Goal: Check status: Check status

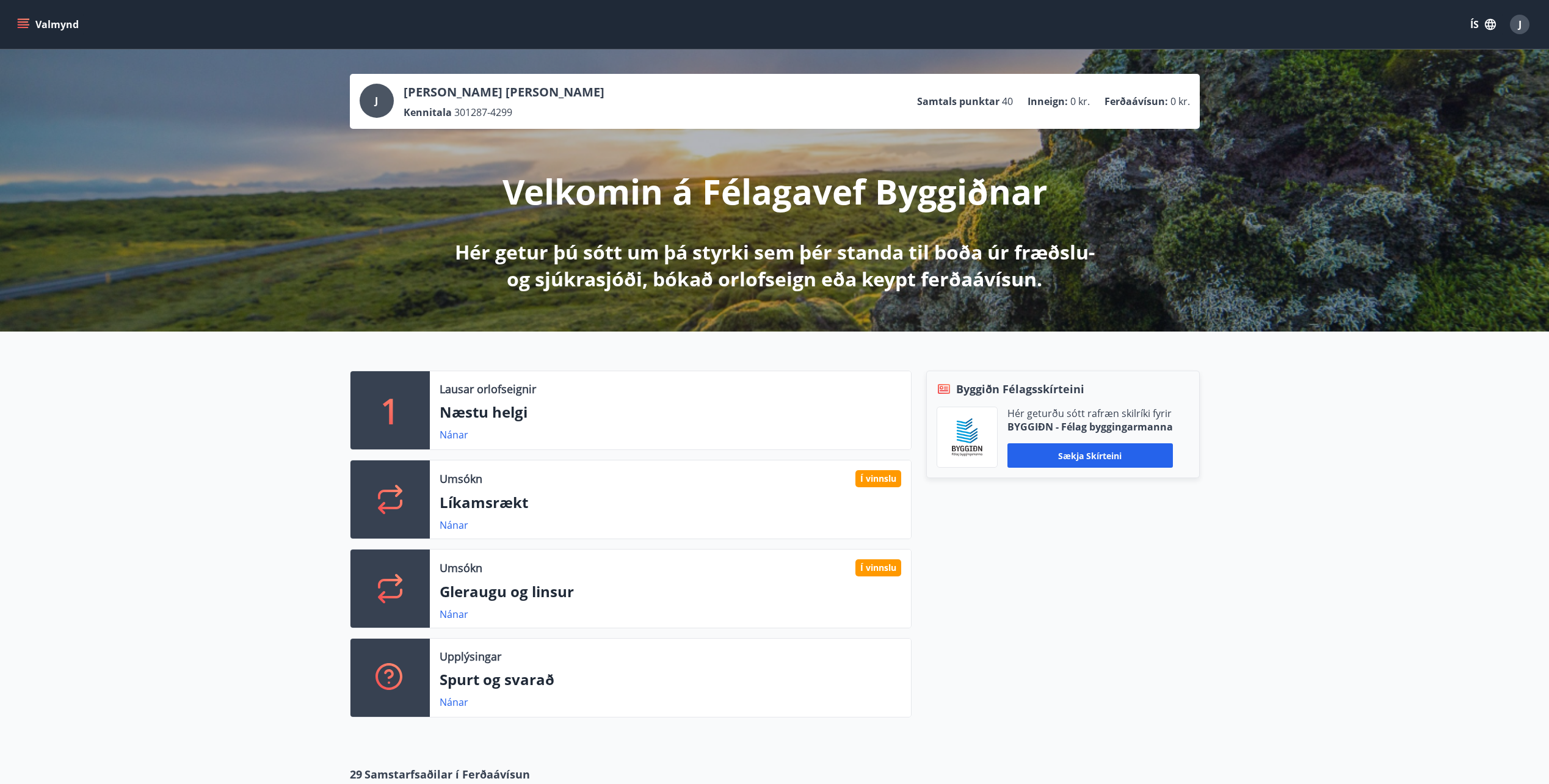
click at [28, 24] on icon "menu" at bounding box center [24, 24] width 13 height 2
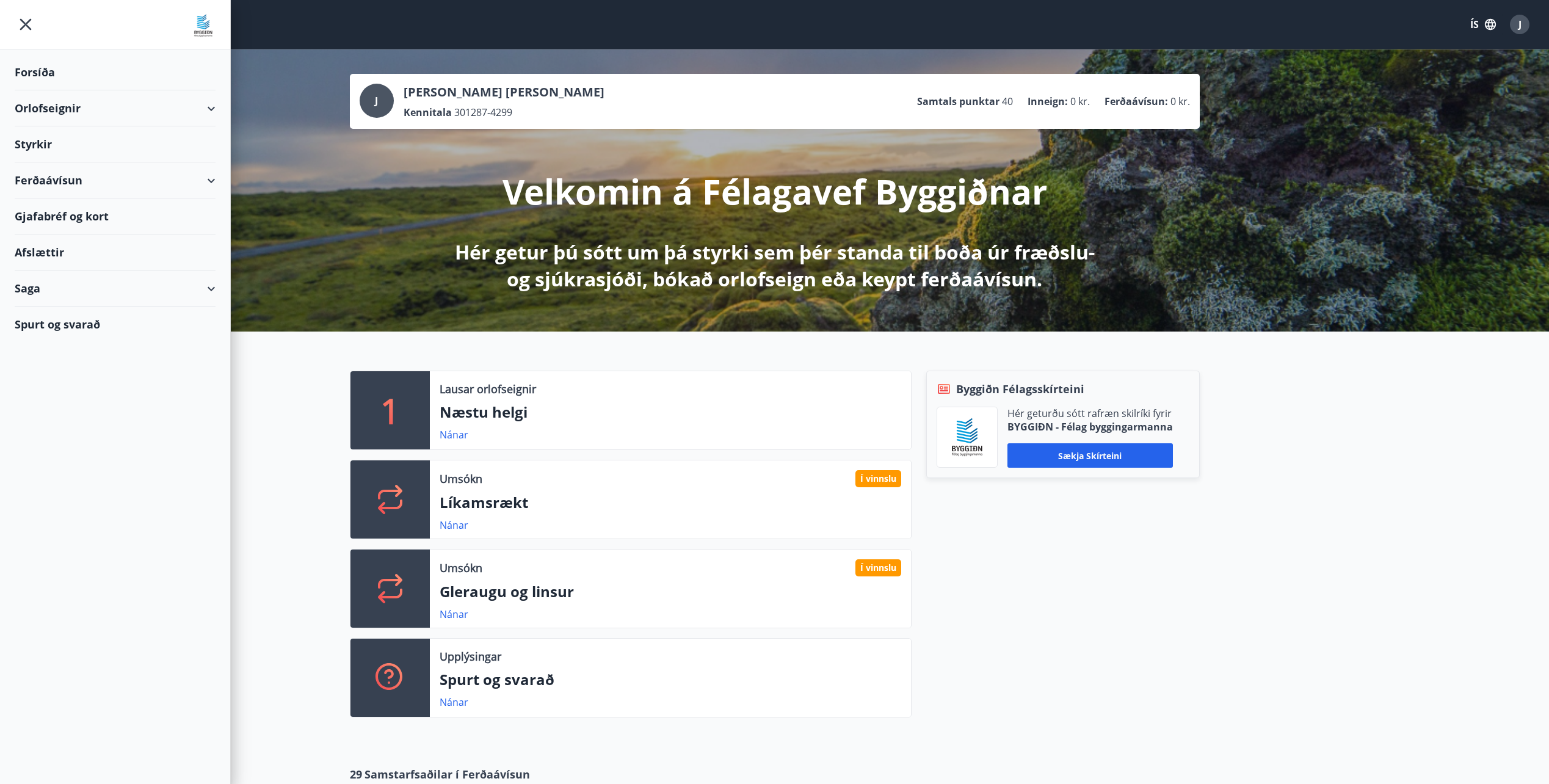
click at [42, 139] on div "Styrkir" at bounding box center [115, 145] width 201 height 36
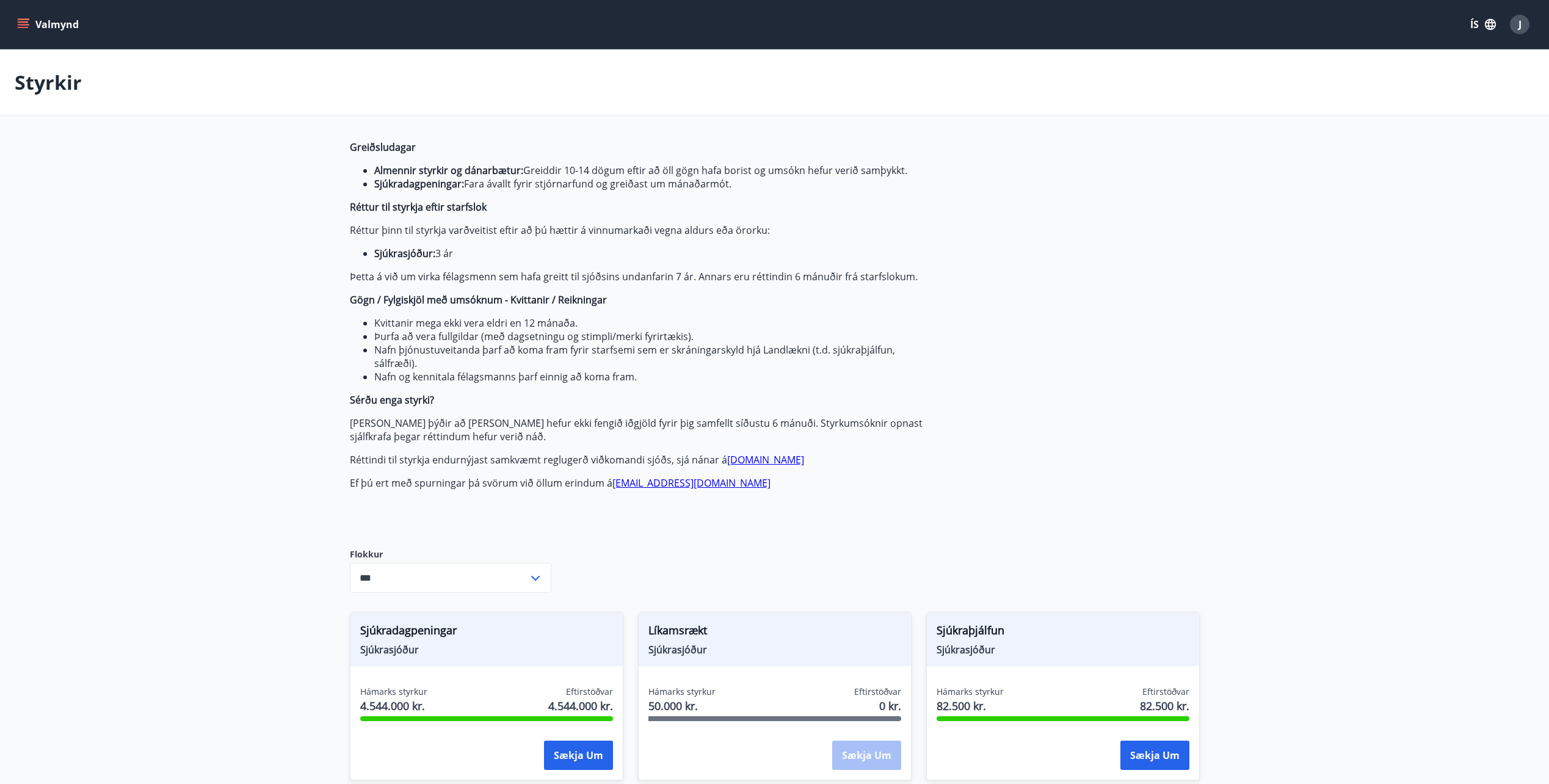
type input "***"
click at [41, 21] on button "Valmynd" at bounding box center [49, 24] width 69 height 22
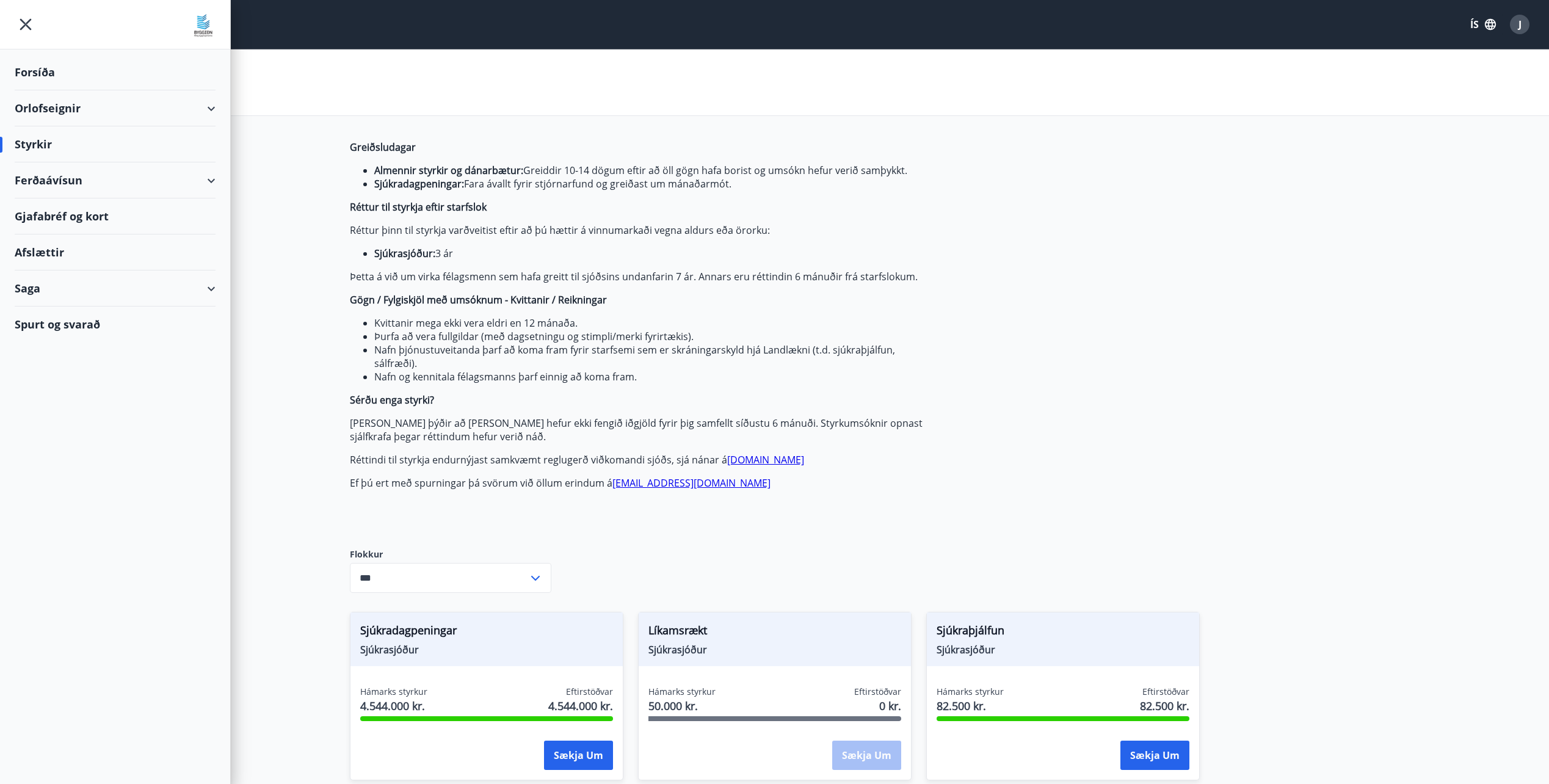
click at [30, 290] on div "Saga" at bounding box center [115, 288] width 201 height 36
click at [62, 369] on div "Umsóknir" at bounding box center [115, 371] width 181 height 26
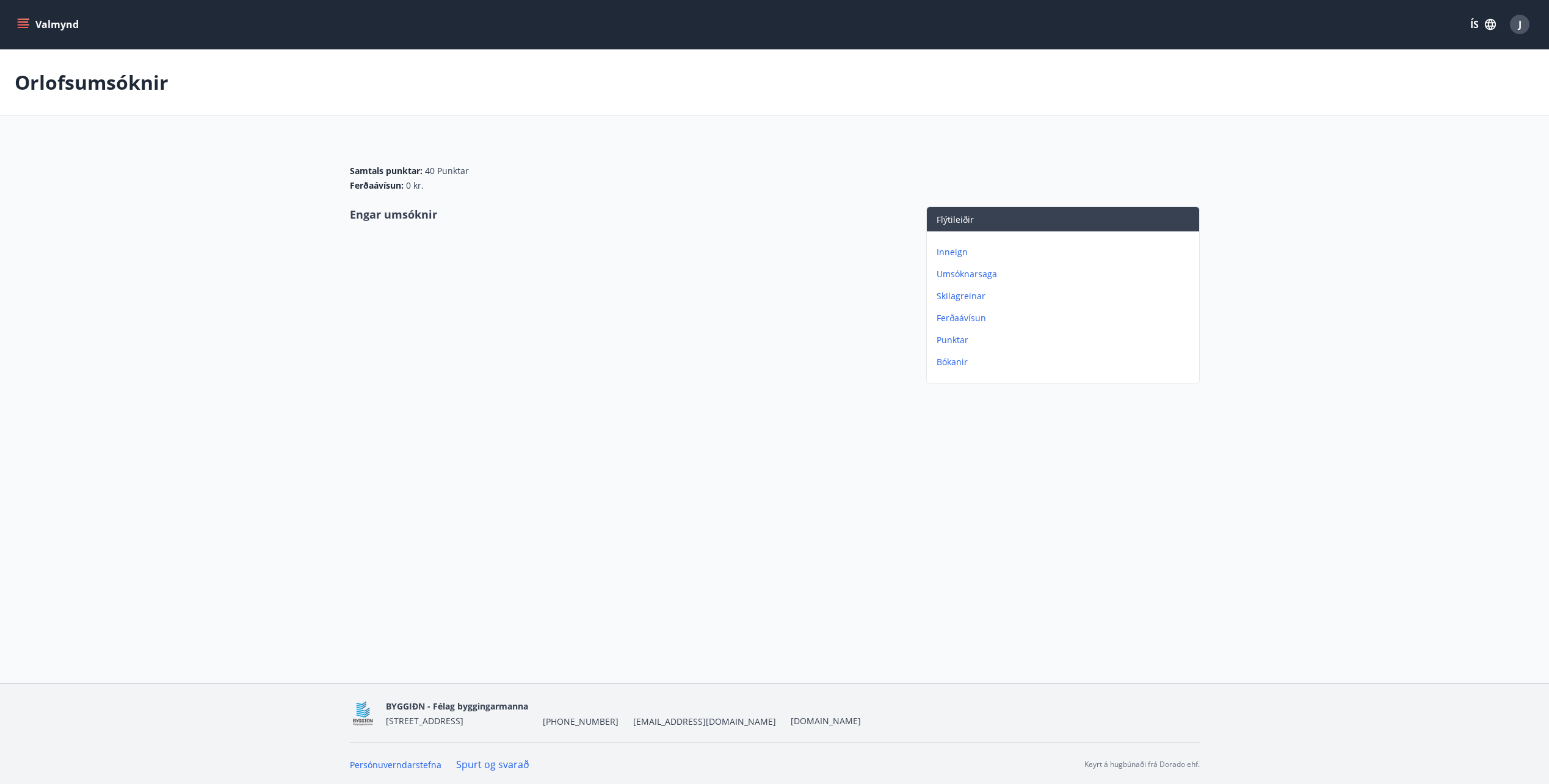
click at [69, 35] on button "Valmynd" at bounding box center [49, 24] width 69 height 22
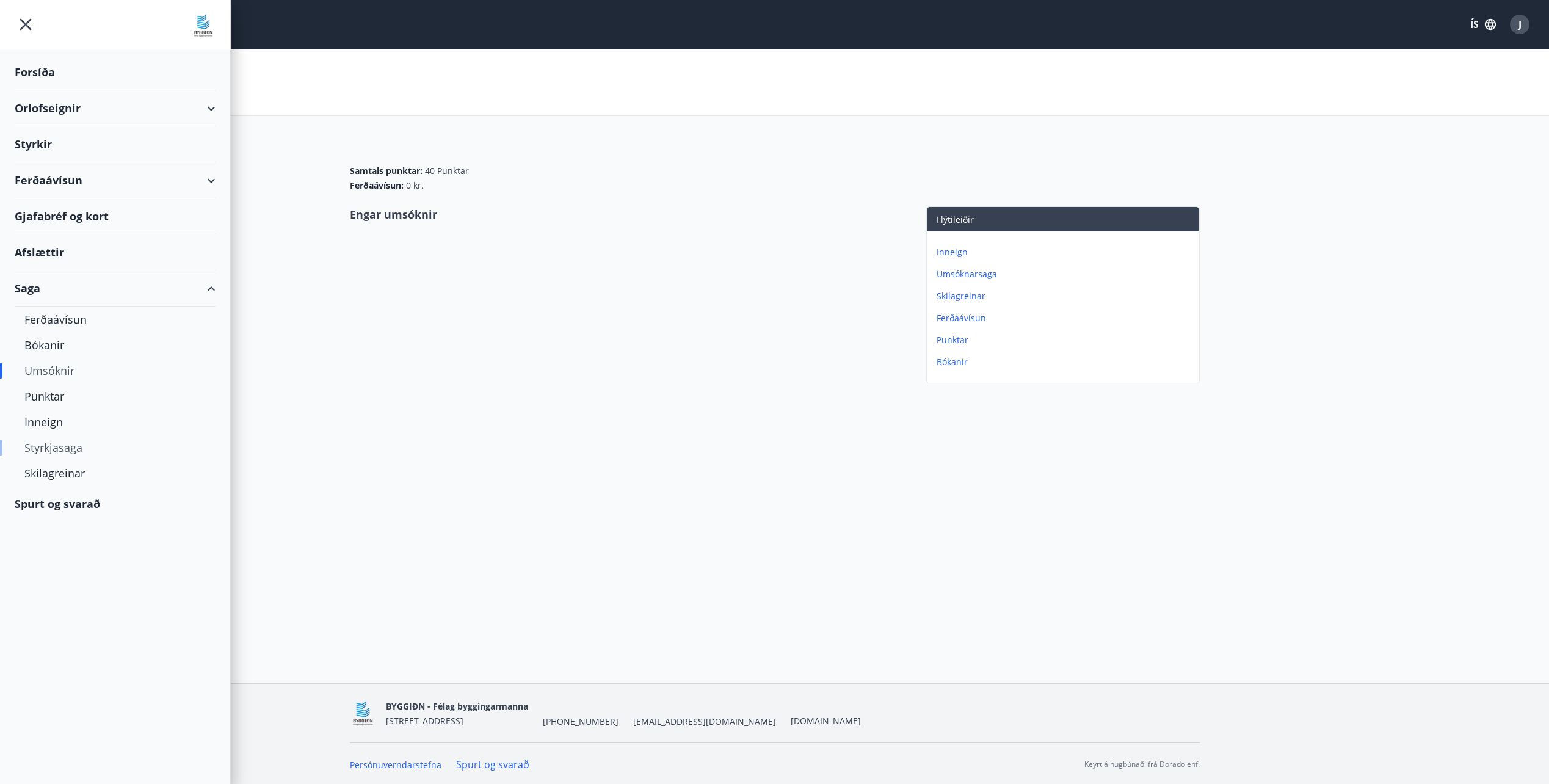
click at [51, 447] on div "Styrkjasaga" at bounding box center [115, 447] width 181 height 26
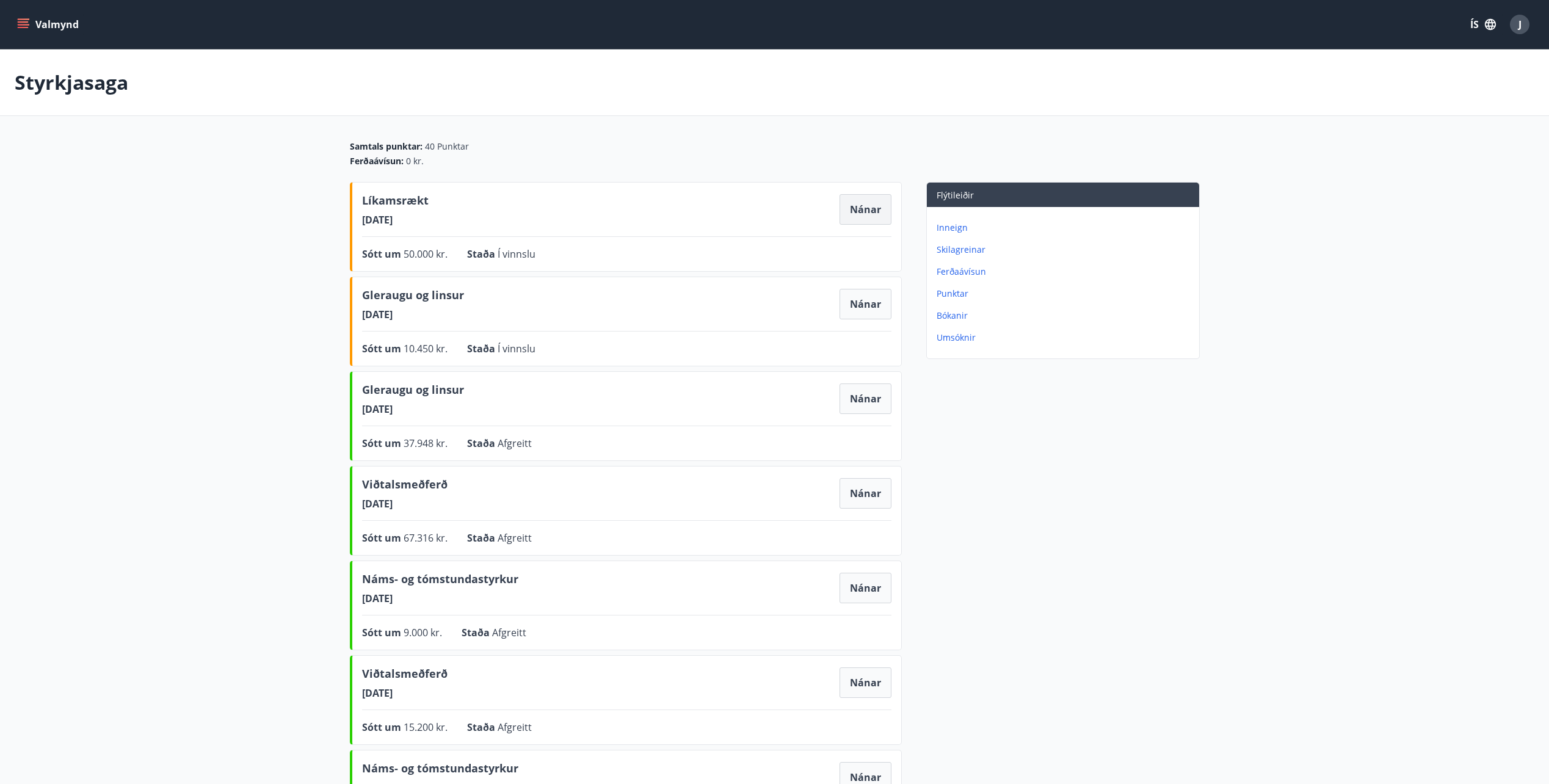
click at [858, 202] on button "Nánar" at bounding box center [866, 209] width 52 height 30
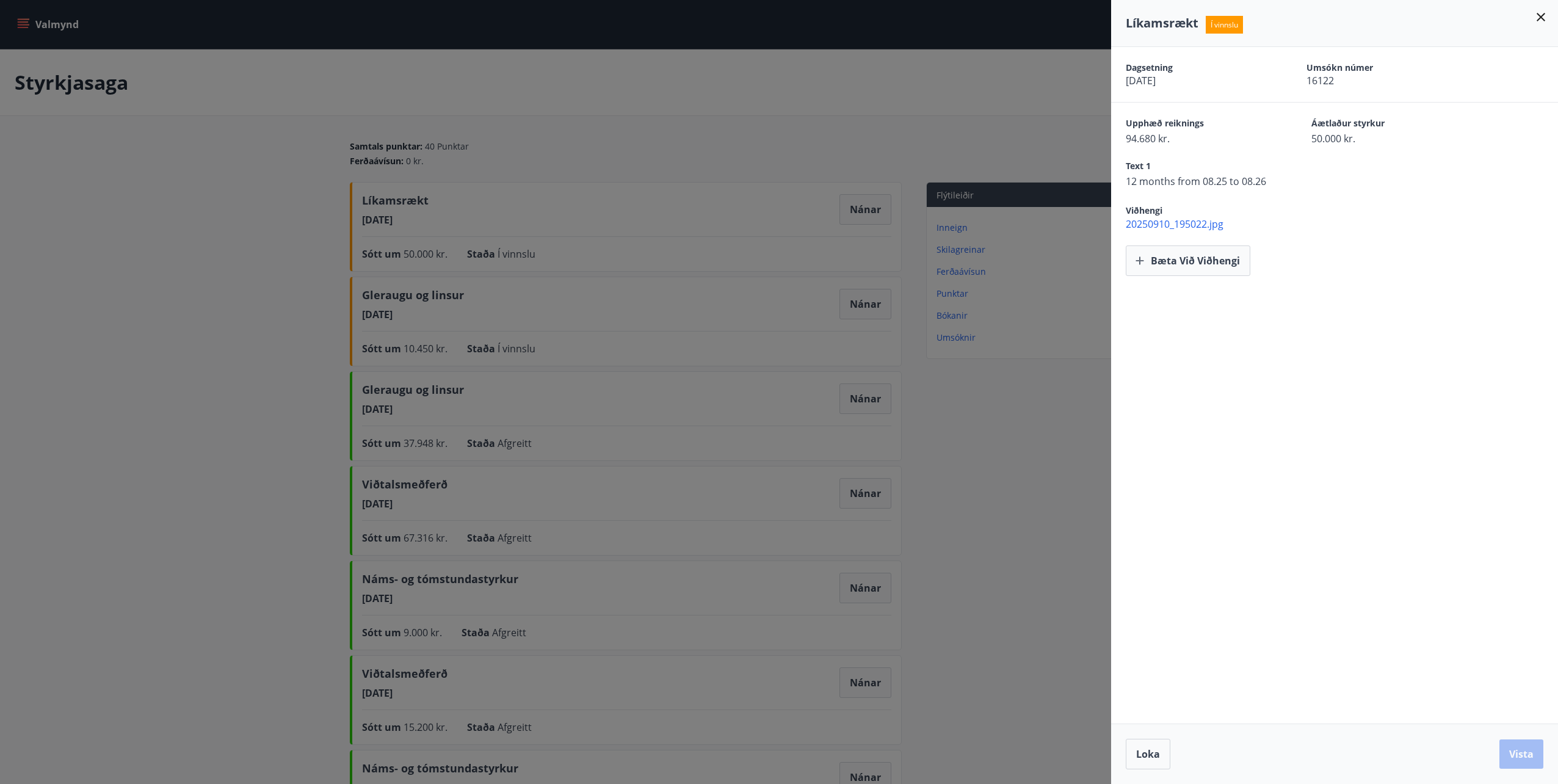
click at [1207, 224] on span "20250910_195022.jpg" at bounding box center [1341, 224] width 432 height 13
click at [1542, 10] on icon at bounding box center [1540, 16] width 15 height 15
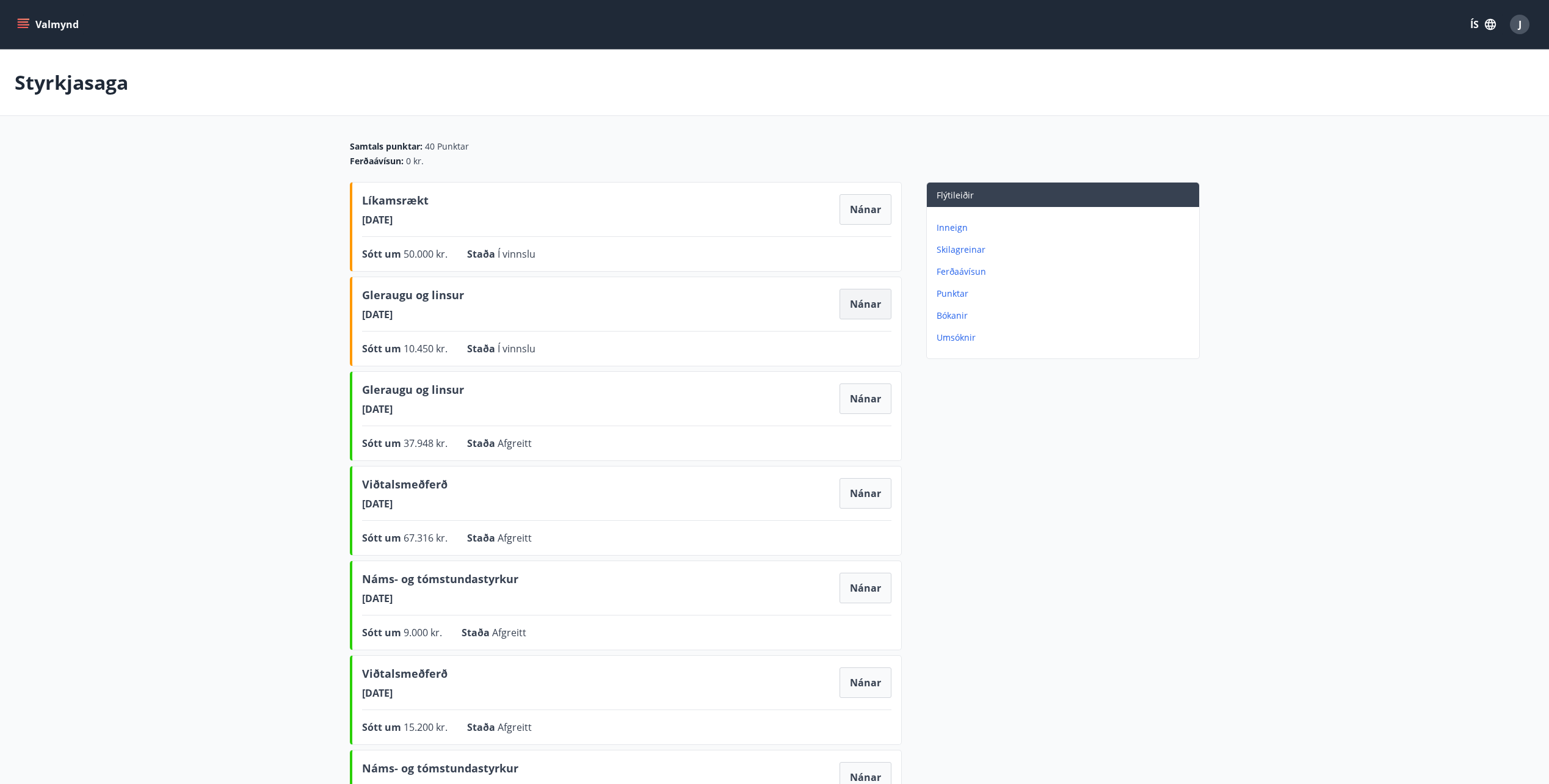
click at [861, 306] on button "Nánar" at bounding box center [866, 303] width 52 height 30
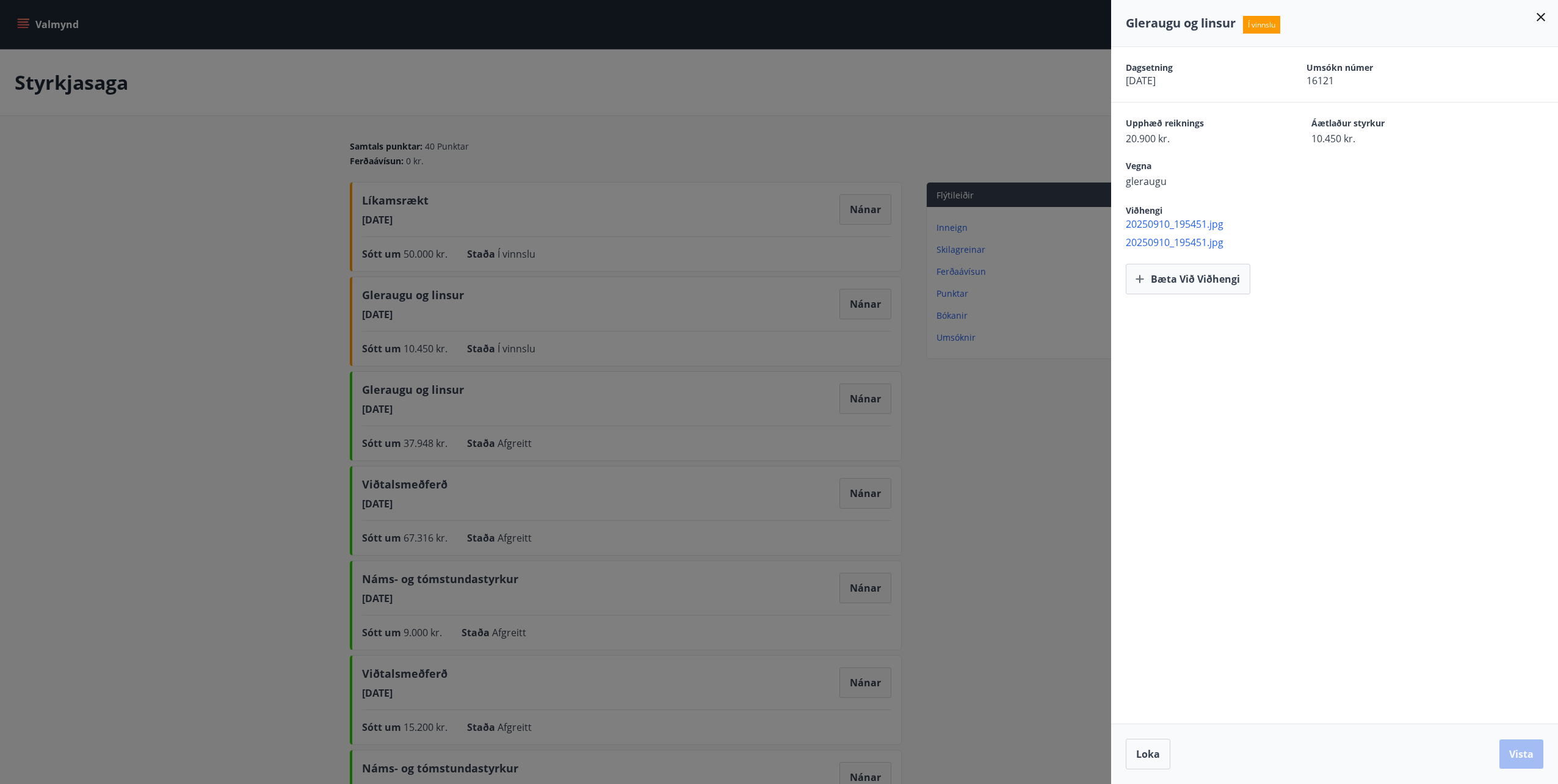
click at [58, 21] on div at bounding box center [779, 392] width 1558 height 784
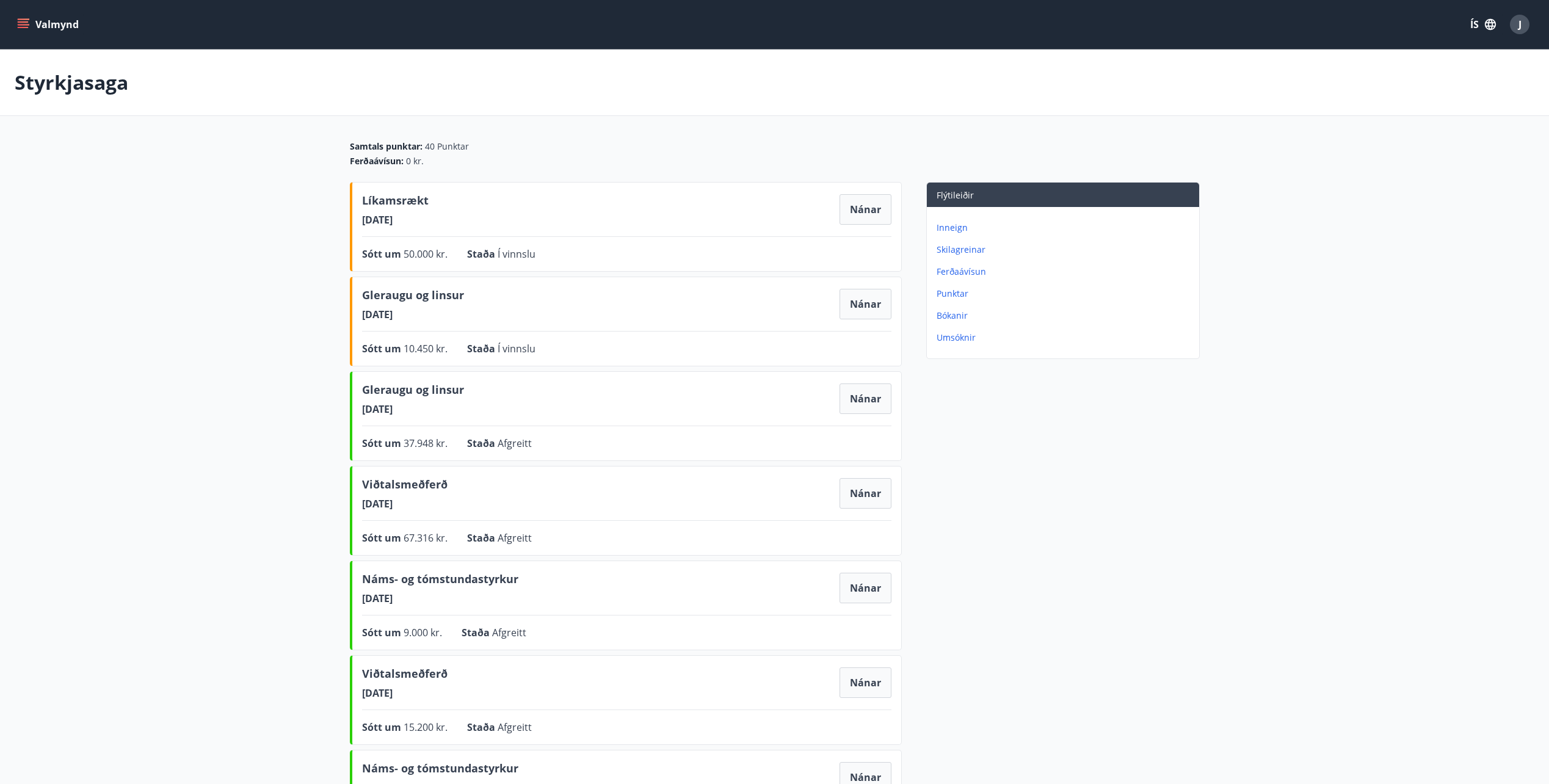
click at [53, 25] on button "Valmynd" at bounding box center [49, 24] width 69 height 22
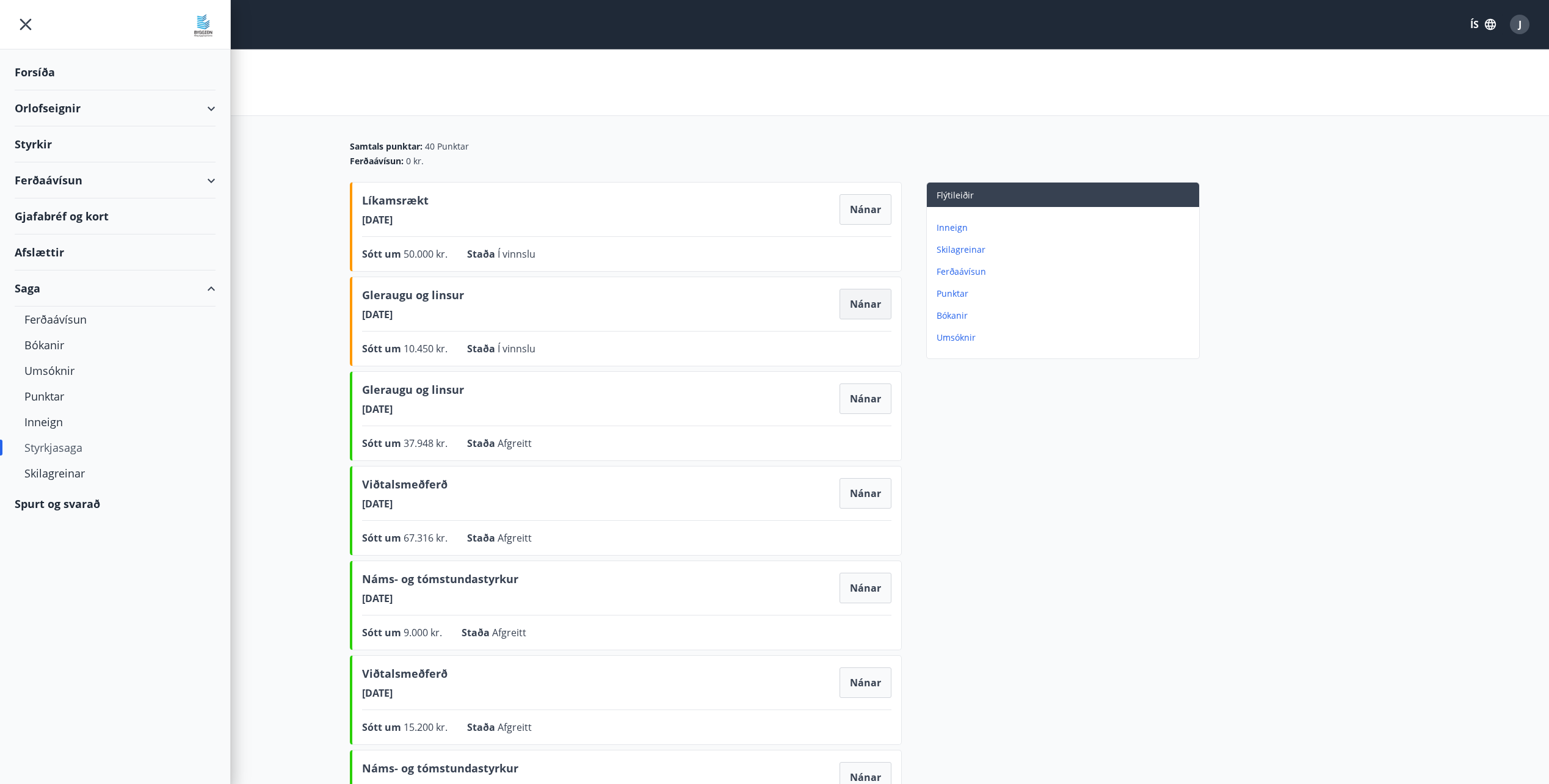
click at [862, 306] on button "Nánar" at bounding box center [866, 303] width 52 height 30
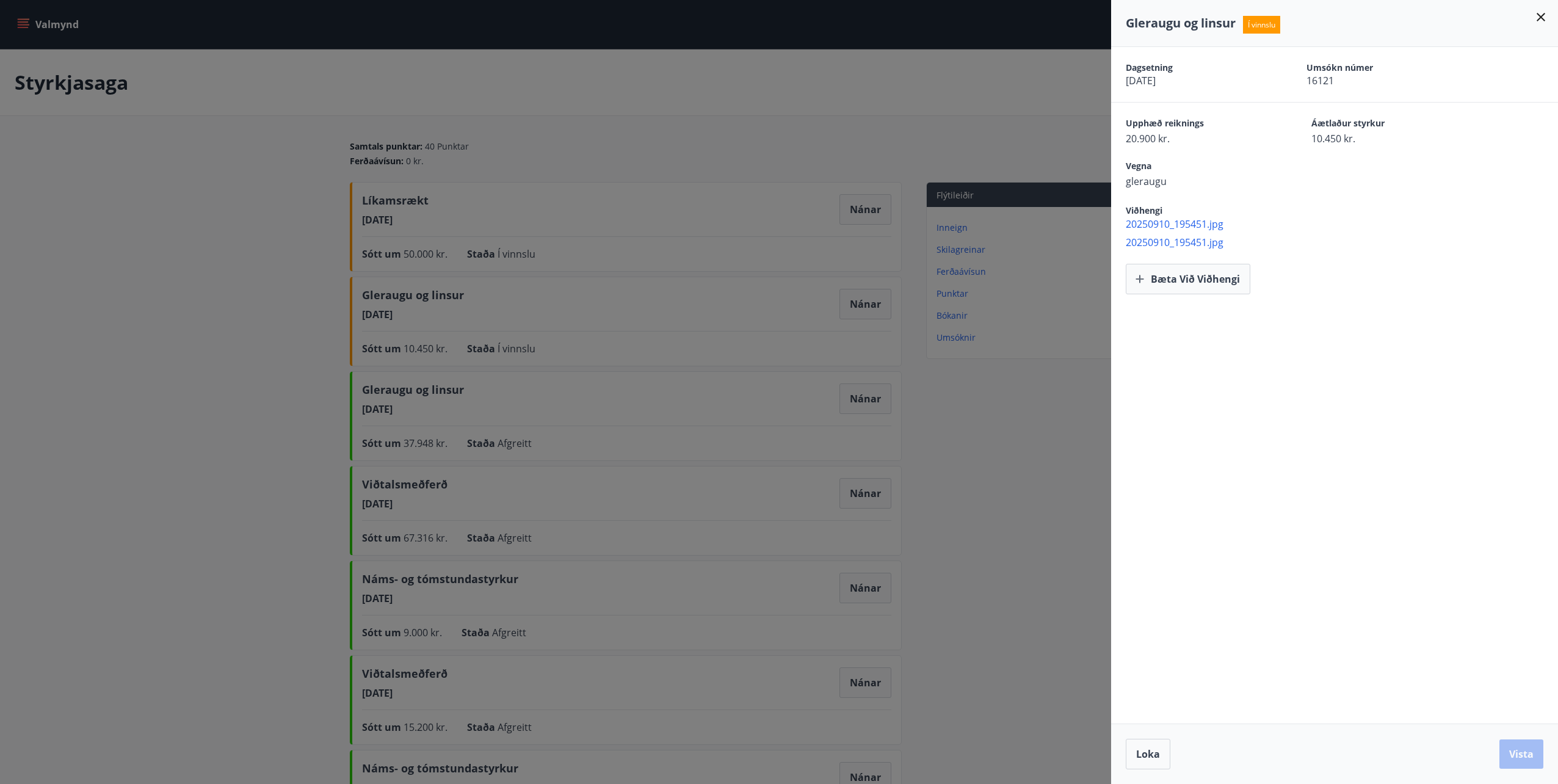
click at [1191, 241] on span "20250910_195451.jpg" at bounding box center [1341, 242] width 432 height 13
click at [1196, 220] on span "20250910_195451.jpg" at bounding box center [1341, 224] width 432 height 13
click at [957, 124] on div at bounding box center [779, 392] width 1558 height 784
